Goal: Information Seeking & Learning: Learn about a topic

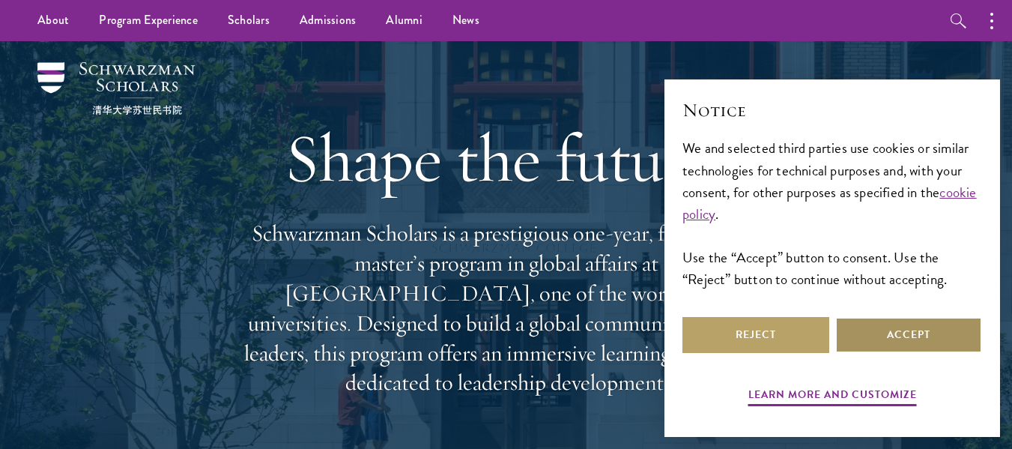
click at [885, 318] on button "Accept" at bounding box center [909, 335] width 147 height 36
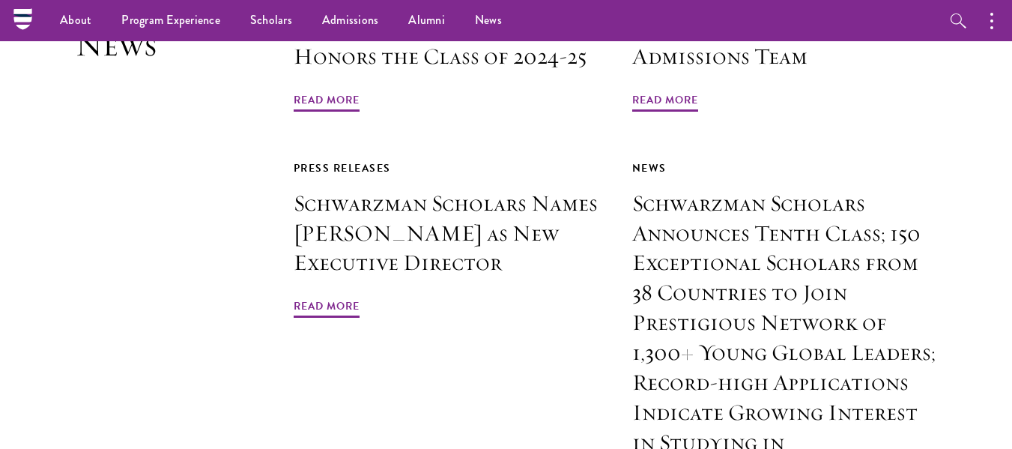
scroll to position [3169, 0]
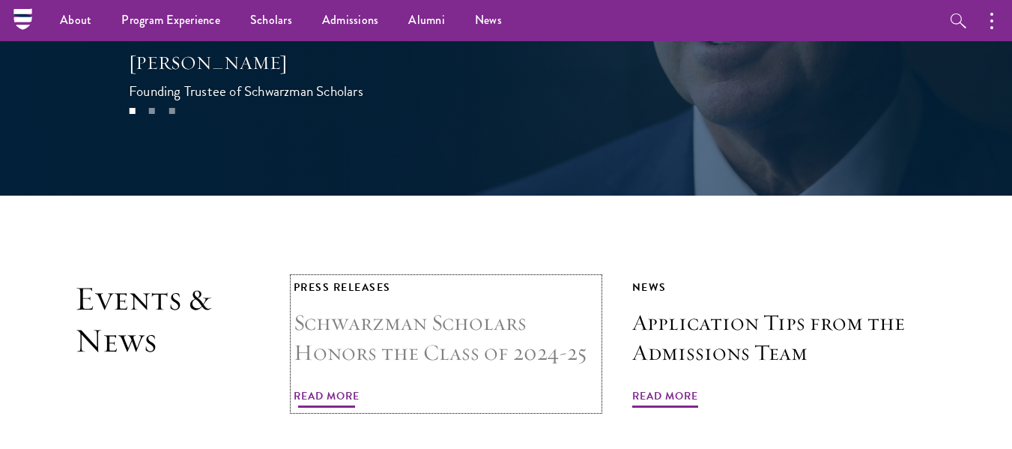
click at [454, 308] on h3 "Schwarzman Scholars Honors the Class of 2024-25" at bounding box center [446, 338] width 305 height 60
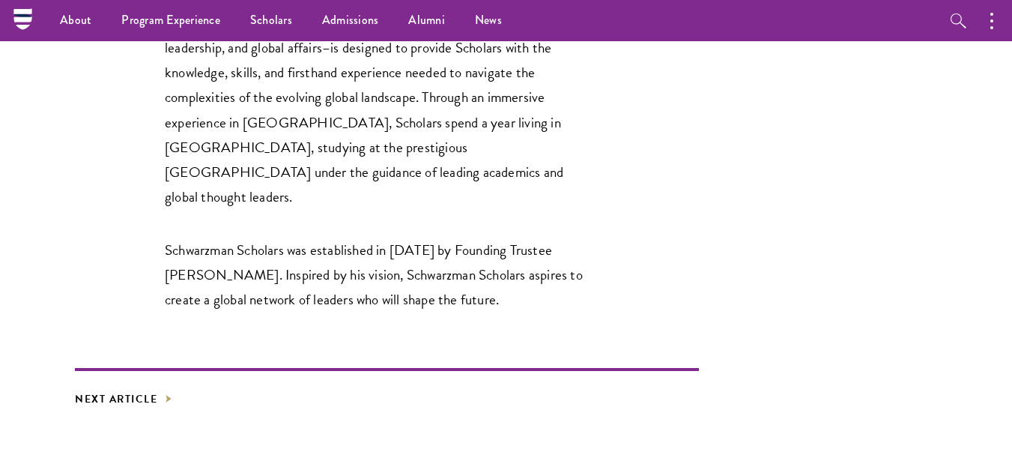
scroll to position [2743, 0]
